Goal: Transaction & Acquisition: Book appointment/travel/reservation

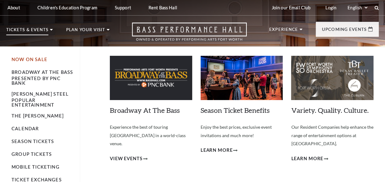
click at [23, 59] on link "Now On Sale" at bounding box center [30, 59] width 36 height 5
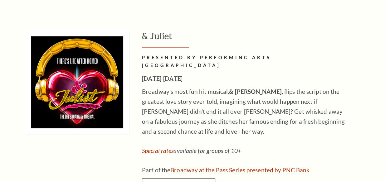
scroll to position [2183, 0]
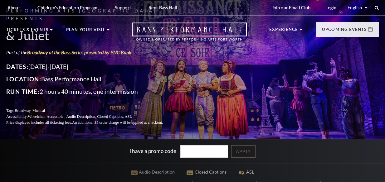
click at [189, 151] on input "I have a promo code" at bounding box center [204, 151] width 48 height 13
type input "19175"
click at [249, 150] on link "Apply" at bounding box center [243, 151] width 24 height 13
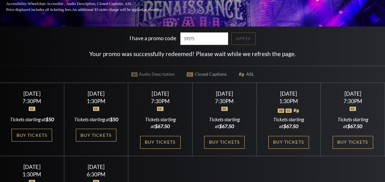
scroll to position [113, 0]
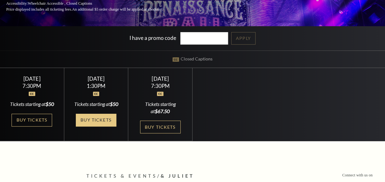
click at [96, 126] on link "Buy Tickets" at bounding box center [96, 120] width 41 height 13
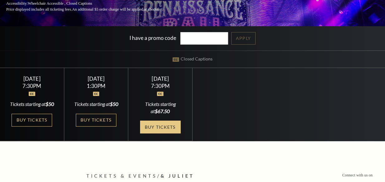
click at [164, 133] on link "Buy Tickets" at bounding box center [160, 127] width 41 height 13
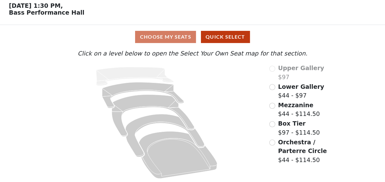
scroll to position [28, 0]
click at [272, 123] on input "radio" at bounding box center [272, 124] width 6 height 6
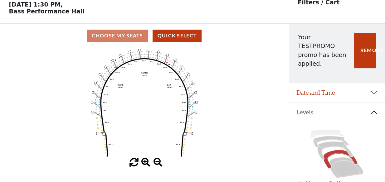
scroll to position [29, 0]
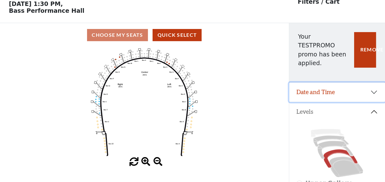
click at [373, 85] on button "Date and Time" at bounding box center [337, 92] width 96 height 19
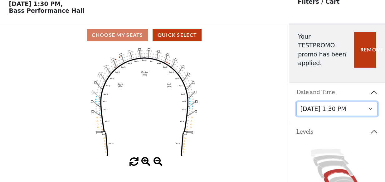
click at [370, 102] on select "Thursday, November 13 at 1:30 PM Wednesday, November 12 at 7:30 PM Thursday, No…" at bounding box center [336, 109] width 81 height 14
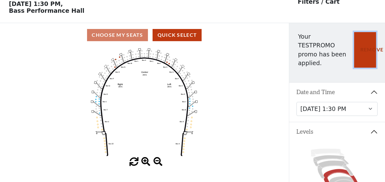
click at [366, 49] on button "Remove" at bounding box center [365, 50] width 22 height 36
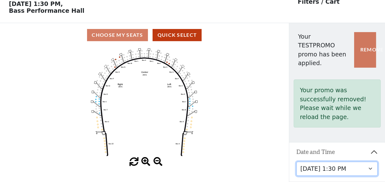
click at [370, 162] on select "Thursday, November 13 at 1:30 PM Wednesday, November 12 at 7:30 PM Thursday, No…" at bounding box center [336, 169] width 81 height 14
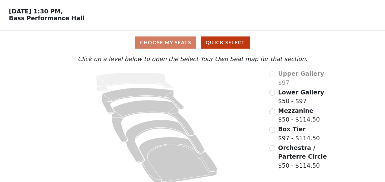
scroll to position [28, 0]
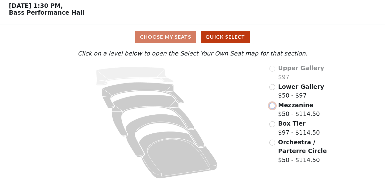
click at [274, 105] on input "radio" at bounding box center [272, 106] width 6 height 6
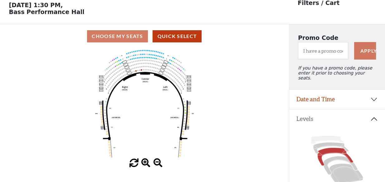
scroll to position [29, 0]
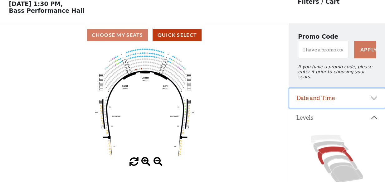
click at [375, 96] on button "Date and Time" at bounding box center [337, 98] width 96 height 19
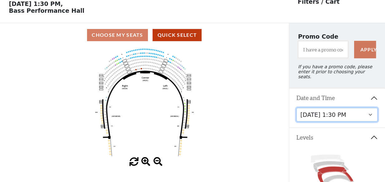
click at [371, 112] on select "Thursday, November 13 at 1:30 PM Wednesday, November 12 at 7:30 PM Thursday, No…" at bounding box center [336, 115] width 81 height 14
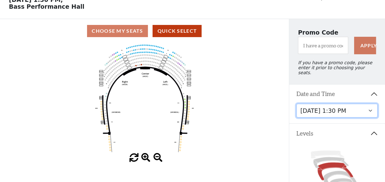
scroll to position [33, 0]
click at [369, 109] on select "Thursday, November 13 at 1:30 PM Wednesday, November 12 at 7:30 PM Thursday, No…" at bounding box center [336, 111] width 81 height 14
click at [370, 110] on select "Thursday, November 13 at 1:30 PM Wednesday, November 12 at 7:30 PM Thursday, No…" at bounding box center [336, 111] width 81 height 14
click at [371, 110] on select "Thursday, November 13 at 1:30 PM Wednesday, November 12 at 7:30 PM Thursday, No…" at bounding box center [336, 111] width 81 height 14
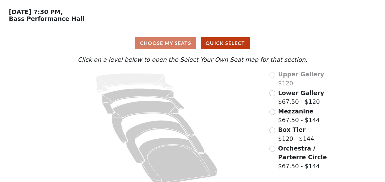
scroll to position [28, 0]
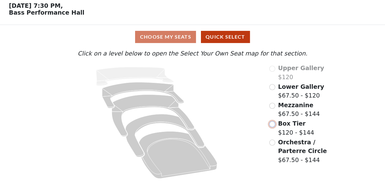
click at [271, 125] on input "radio" at bounding box center [272, 124] width 6 height 6
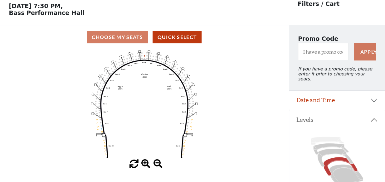
scroll to position [29, 0]
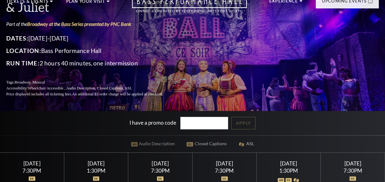
scroll to position [28, 0]
click at [185, 127] on input "I have a promo code" at bounding box center [204, 123] width 48 height 13
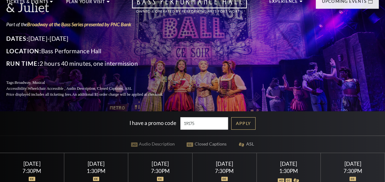
type input "19175"
click at [251, 123] on link "Apply" at bounding box center [243, 123] width 24 height 13
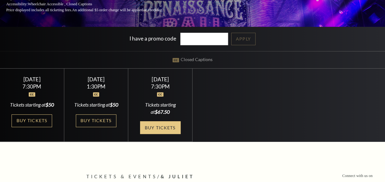
scroll to position [113, 0]
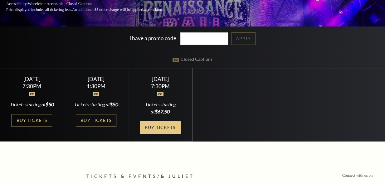
click at [159, 132] on link "Buy Tickets" at bounding box center [160, 127] width 41 height 13
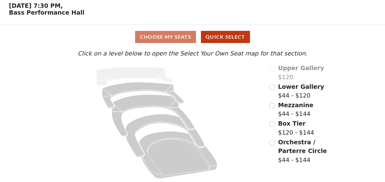
scroll to position [28, 0]
click at [274, 124] on input "radio" at bounding box center [272, 124] width 6 height 6
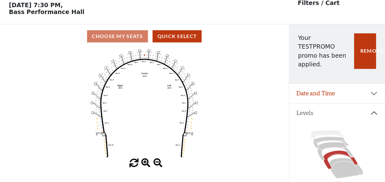
scroll to position [29, 0]
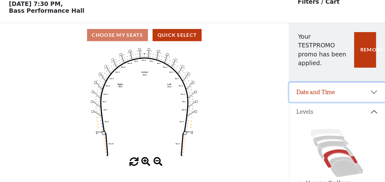
click at [374, 85] on button "Date and Time" at bounding box center [337, 92] width 96 height 19
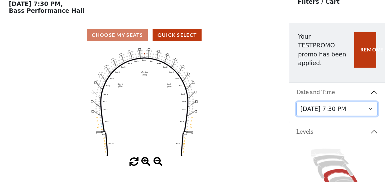
click at [369, 102] on select "[DATE] 1:30 PM [DATE] 7:30 PM [DATE] 7:30 PM" at bounding box center [336, 109] width 81 height 14
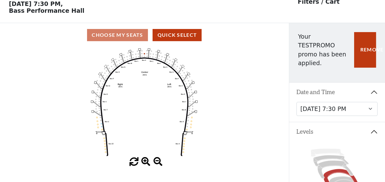
click at [374, 85] on button "Date and Time" at bounding box center [337, 92] width 96 height 19
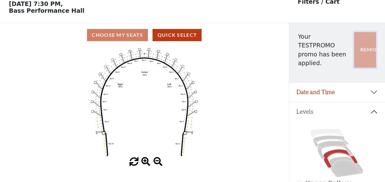
click at [367, 46] on button "Remove" at bounding box center [365, 50] width 22 height 36
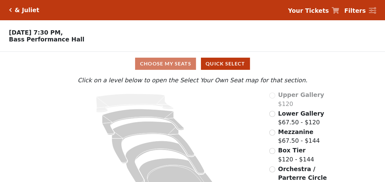
scroll to position [28, 0]
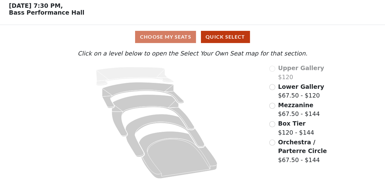
click at [273, 127] on div "Box Tier $120 - $144" at bounding box center [300, 128] width 63 height 18
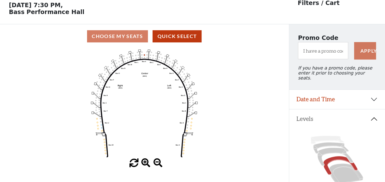
scroll to position [29, 0]
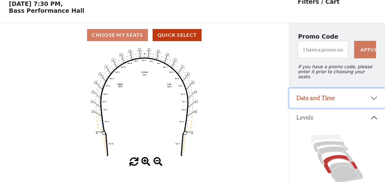
click at [374, 97] on button "Date and Time" at bounding box center [337, 98] width 96 height 19
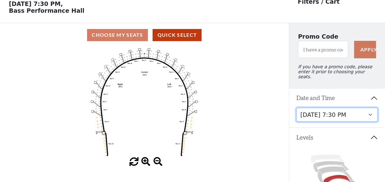
click at [370, 114] on select "[DATE] 1:30 PM [DATE] 7:30 PM [DATE] 7:30 PM" at bounding box center [336, 115] width 81 height 14
click at [375, 96] on button "Date and Time" at bounding box center [337, 98] width 96 height 19
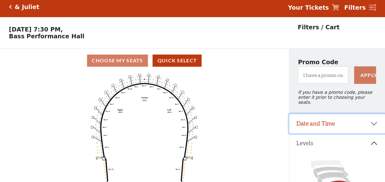
scroll to position [0, 0]
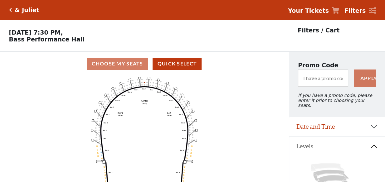
click at [9, 8] on icon "Click here to go back to filters" at bounding box center [10, 10] width 3 height 4
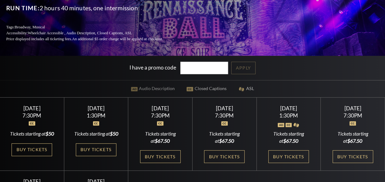
scroll to position [84, 0]
